Goal: Find specific page/section: Find specific page/section

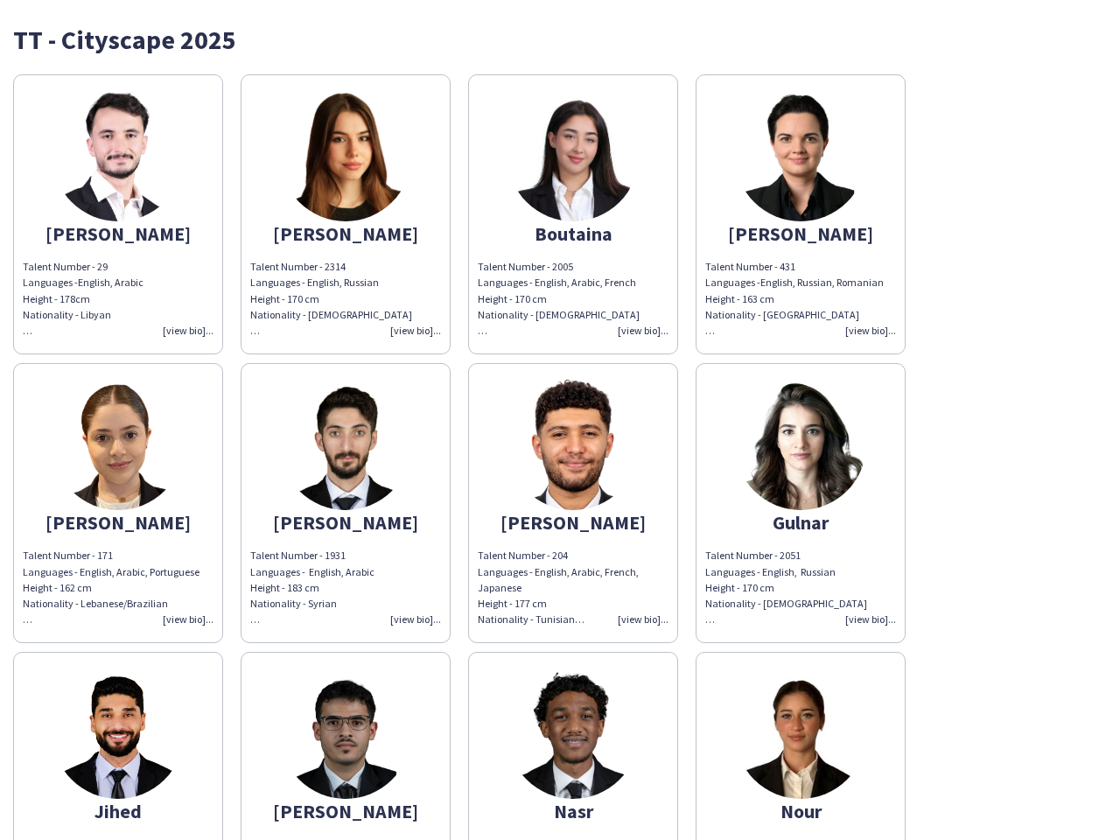
click at [560, 420] on img at bounding box center [572, 444] width 131 height 131
click at [118, 214] on img at bounding box center [117, 155] width 131 height 131
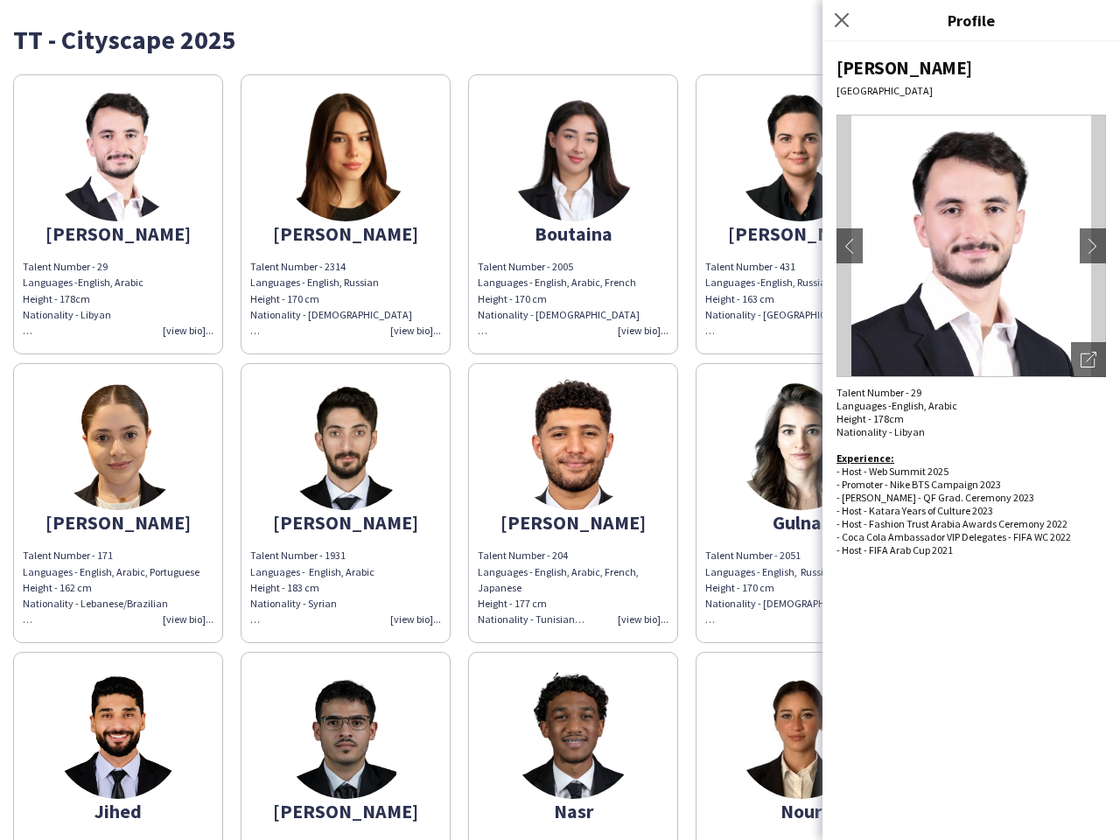
click at [346, 214] on img at bounding box center [345, 155] width 131 height 131
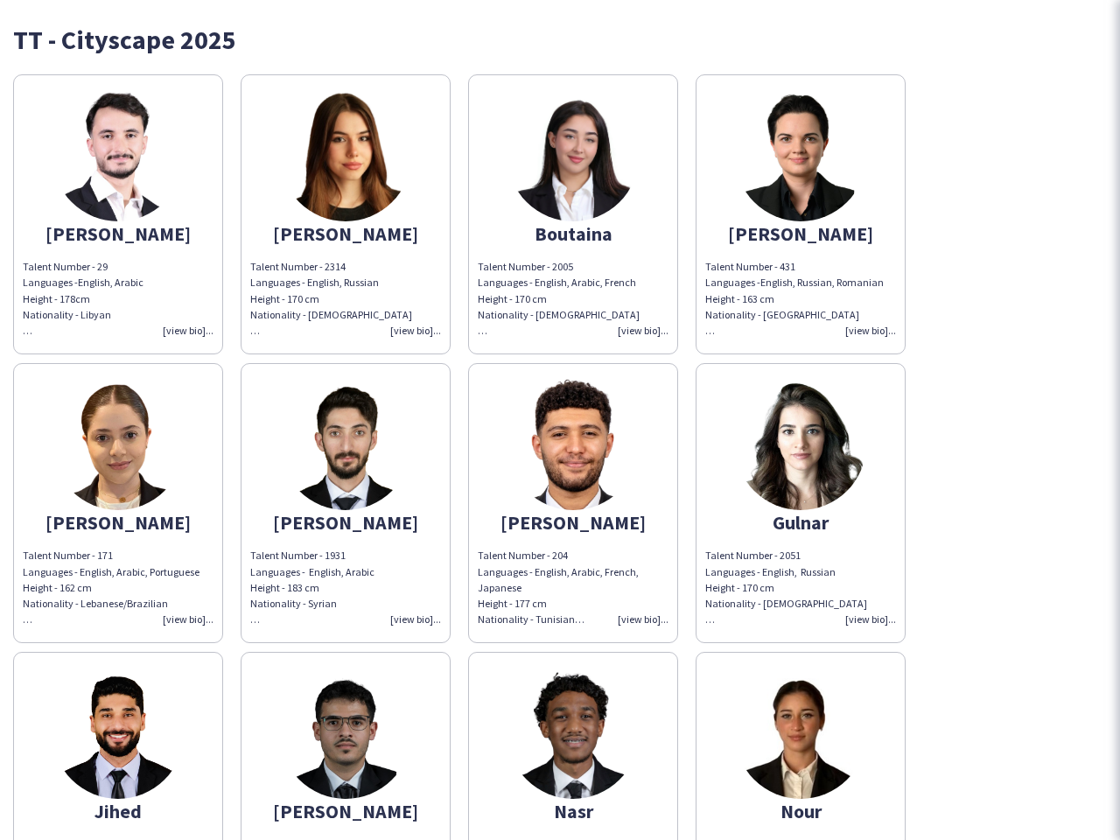
click at [573, 214] on img at bounding box center [572, 155] width 131 height 131
click at [801, 214] on img at bounding box center [800, 155] width 131 height 131
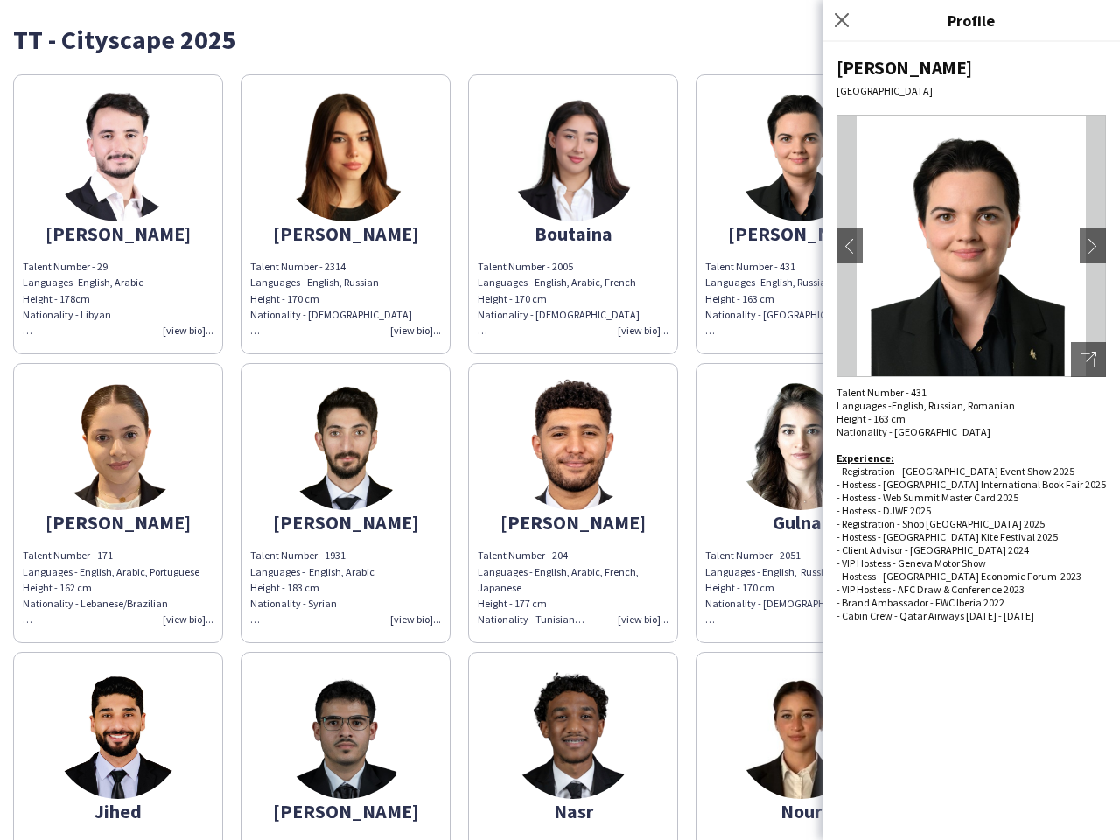
click at [118, 503] on img at bounding box center [117, 444] width 131 height 131
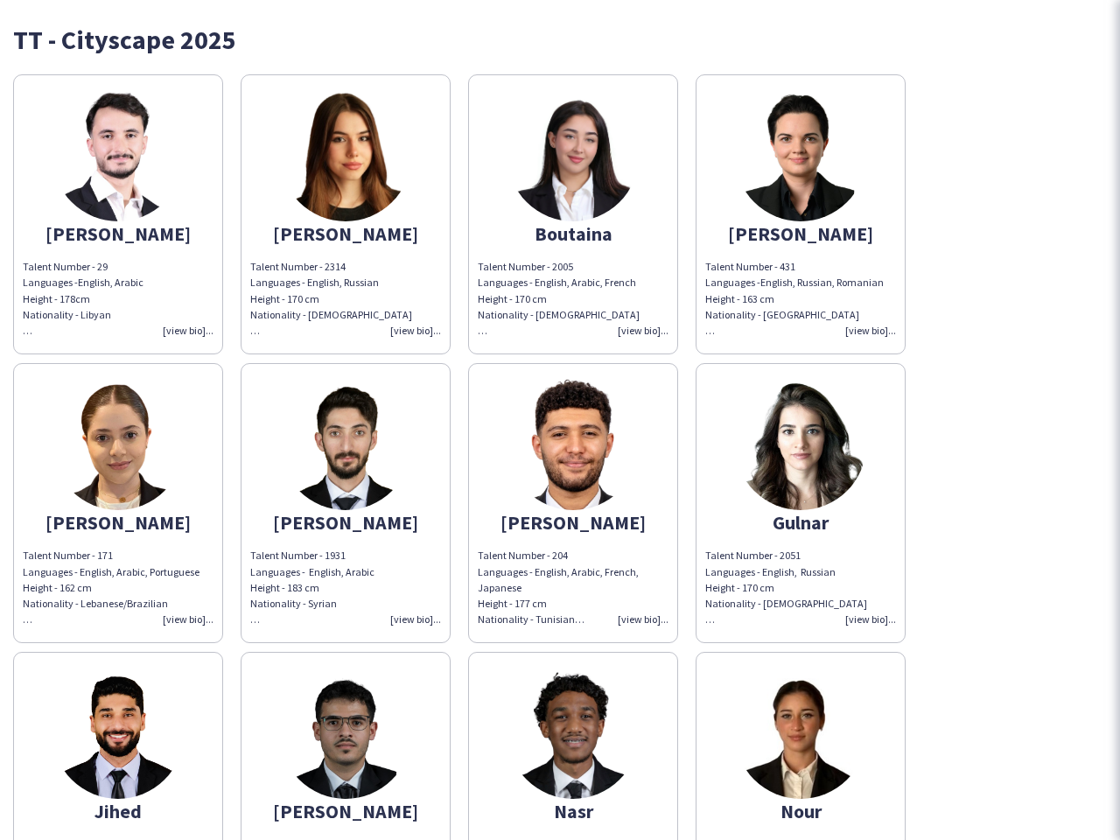
click at [346, 503] on img at bounding box center [345, 444] width 131 height 131
click at [573, 503] on img at bounding box center [572, 444] width 131 height 131
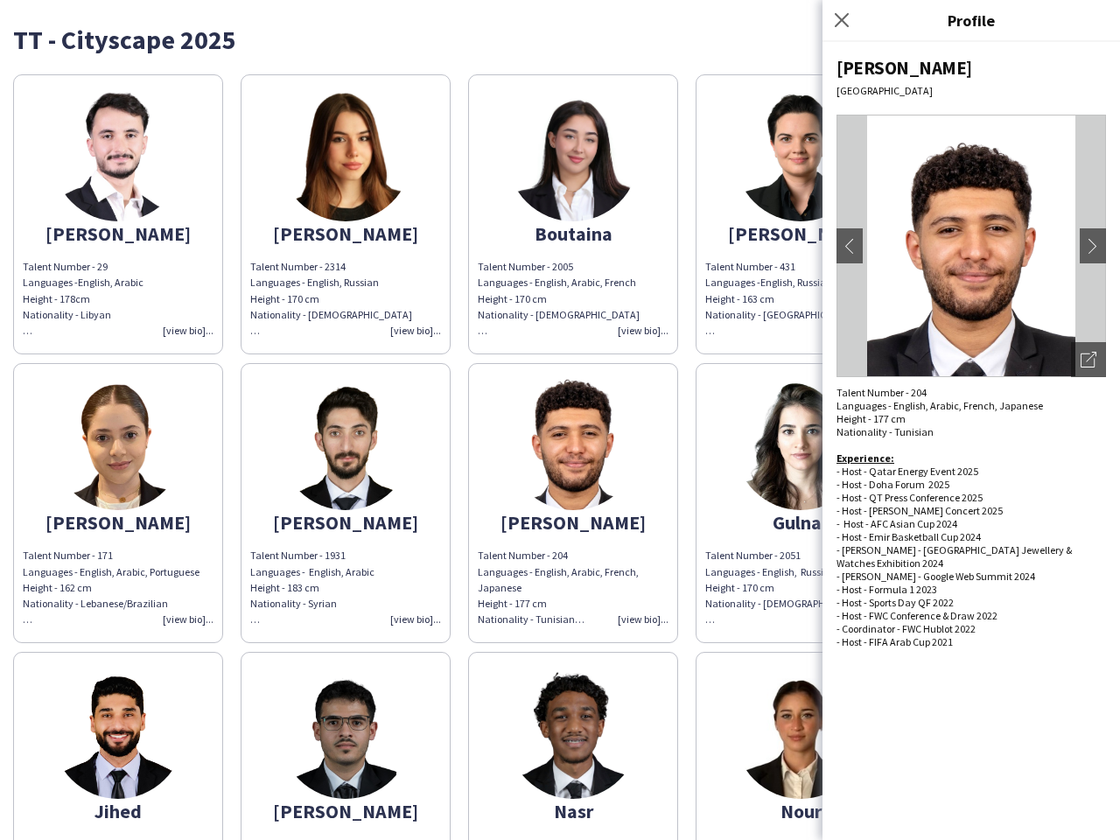
click at [801, 503] on img at bounding box center [800, 444] width 131 height 131
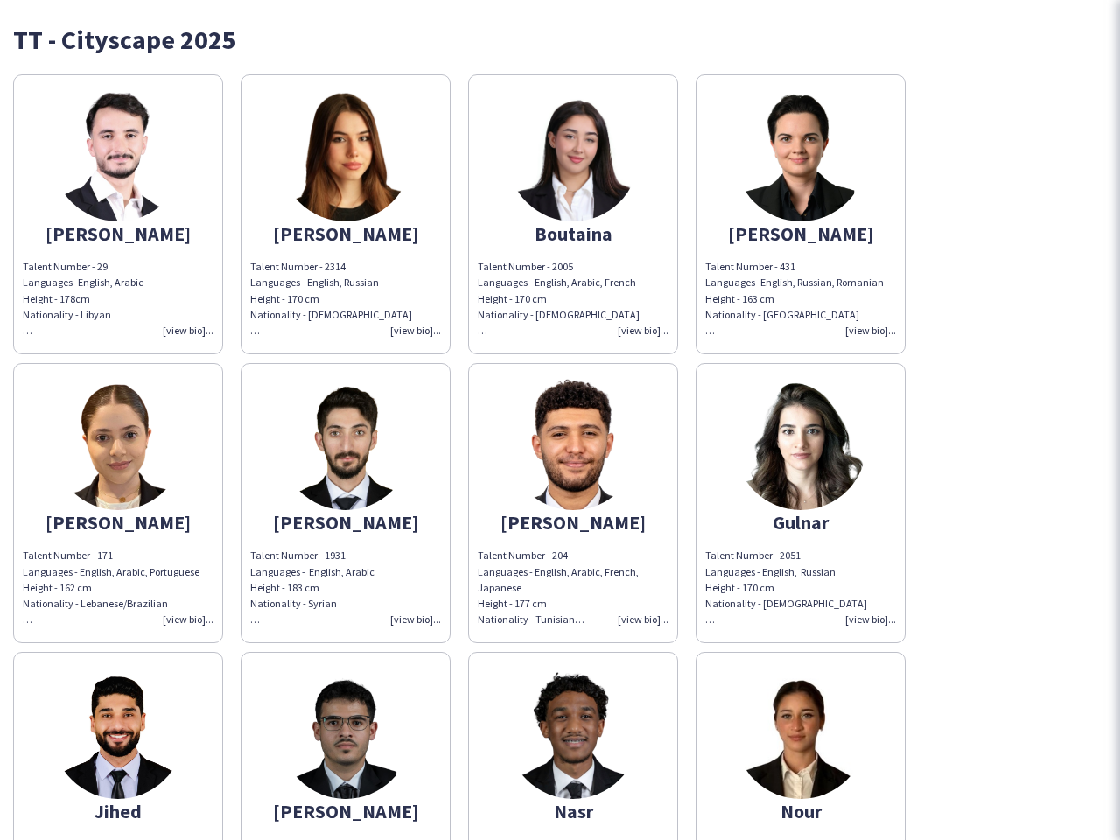
click at [118, 745] on img at bounding box center [117, 733] width 131 height 131
